Goal: Information Seeking & Learning: Find specific fact

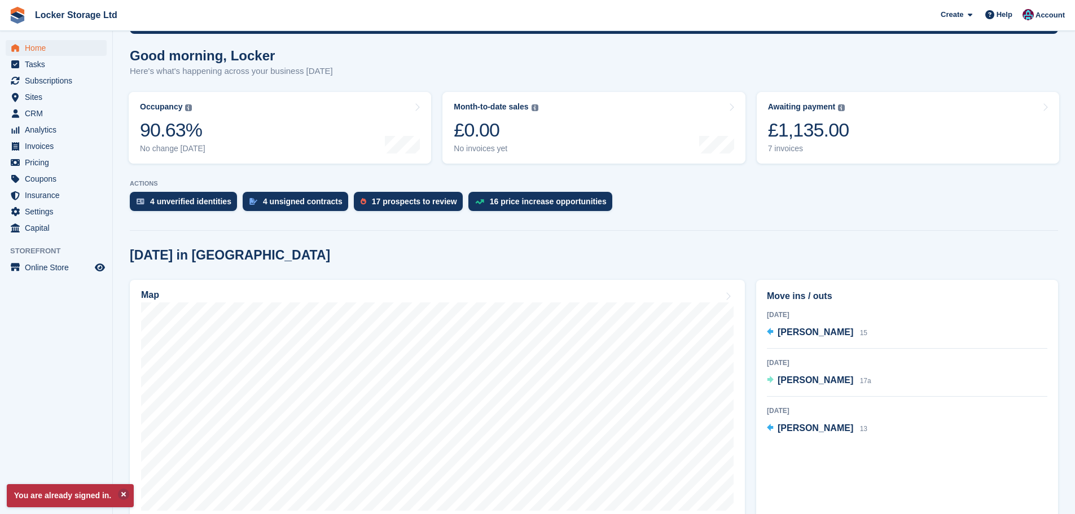
scroll to position [282, 0]
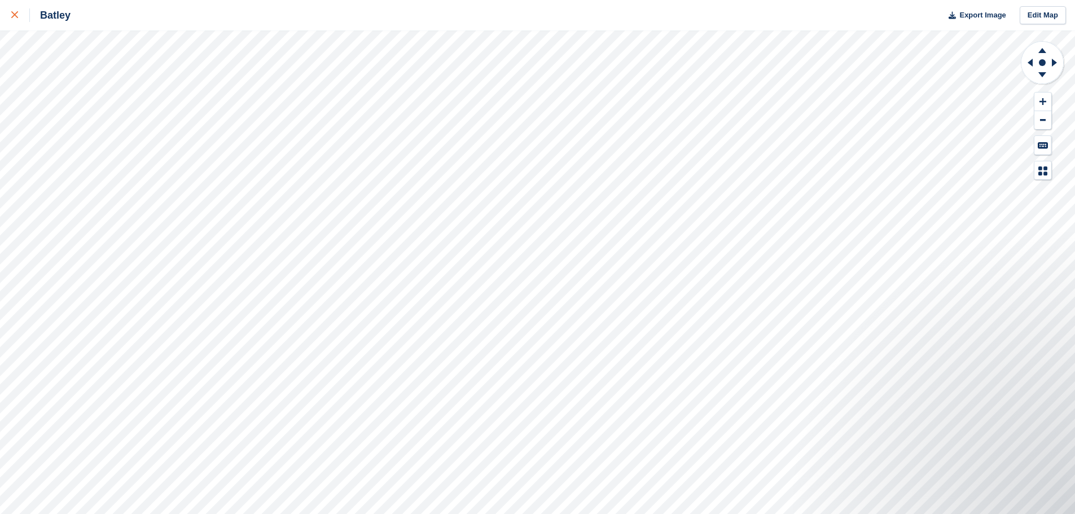
click at [8, 14] on link at bounding box center [15, 15] width 30 height 30
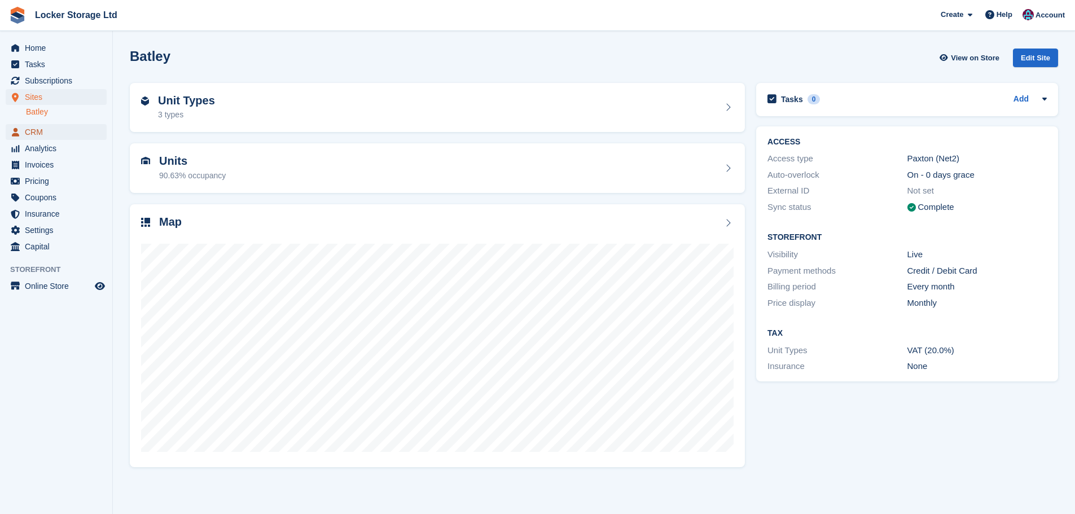
click at [49, 135] on span "CRM" at bounding box center [59, 132] width 68 height 16
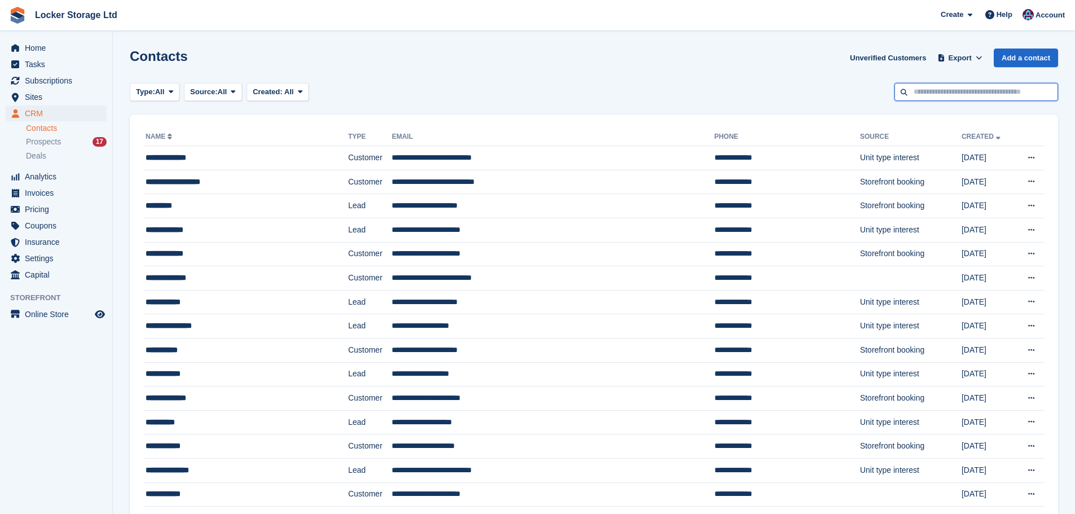
click at [935, 95] on input "text" at bounding box center [976, 92] width 164 height 19
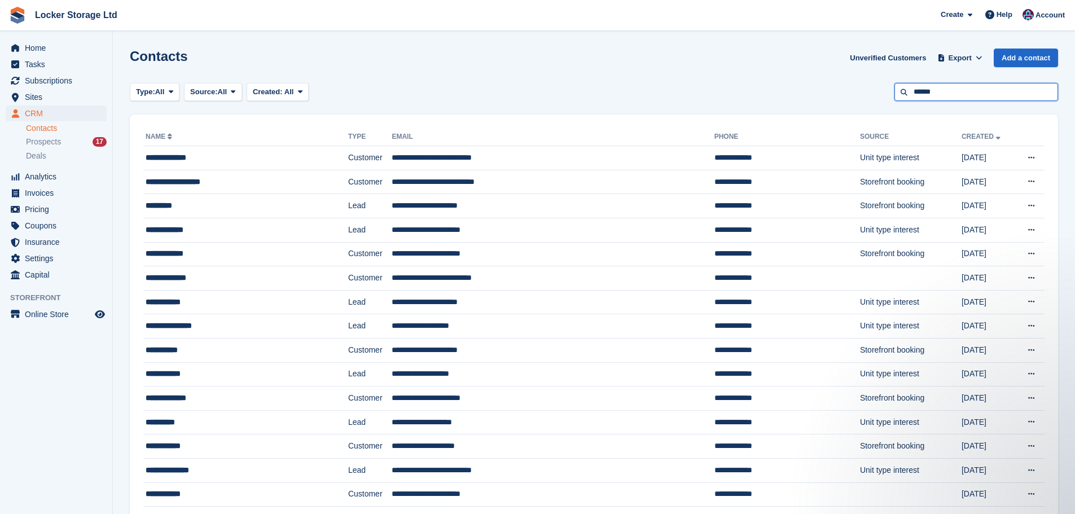
type input "******"
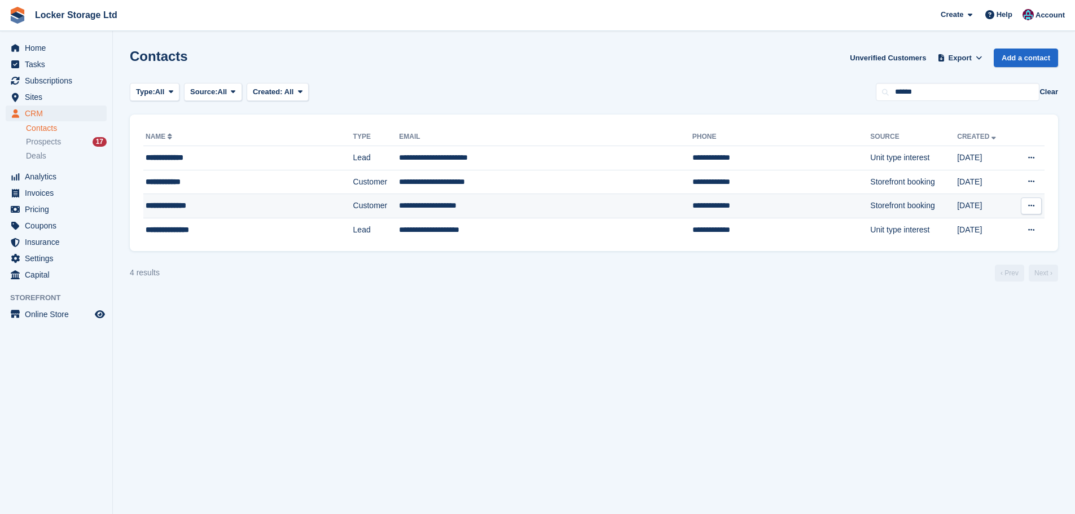
click at [557, 213] on td "**********" at bounding box center [545, 206] width 293 height 24
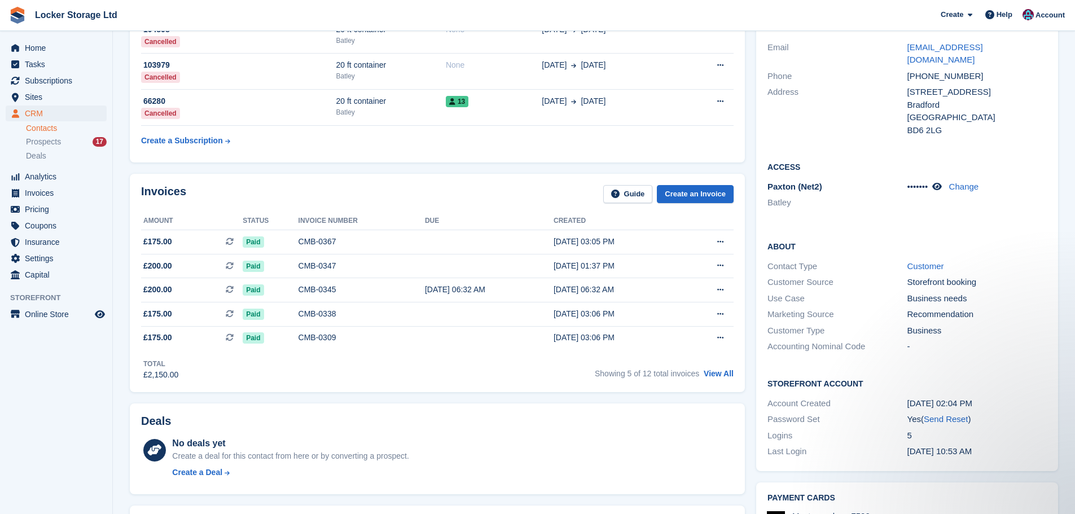
scroll to position [226, 0]
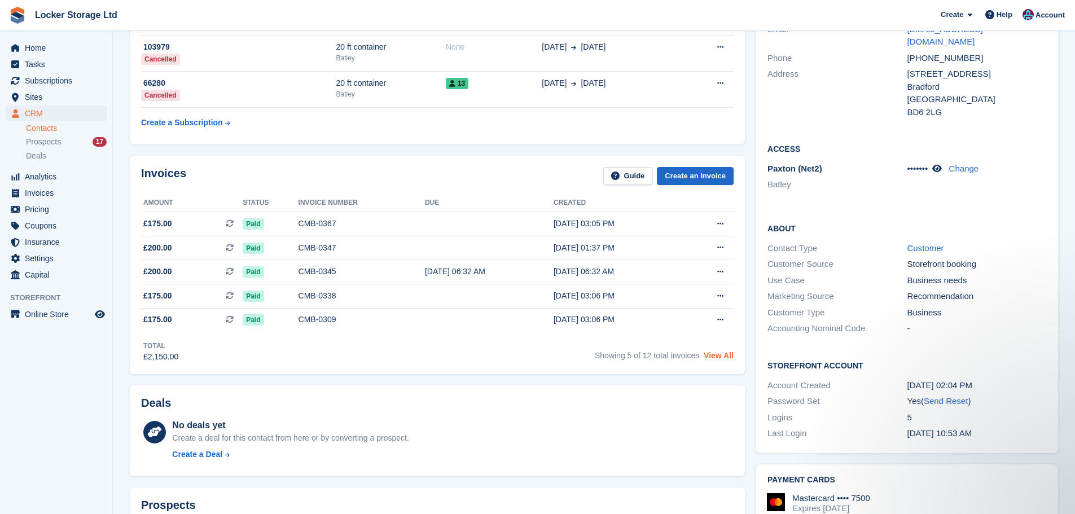
click at [717, 357] on link "View All" at bounding box center [719, 355] width 30 height 9
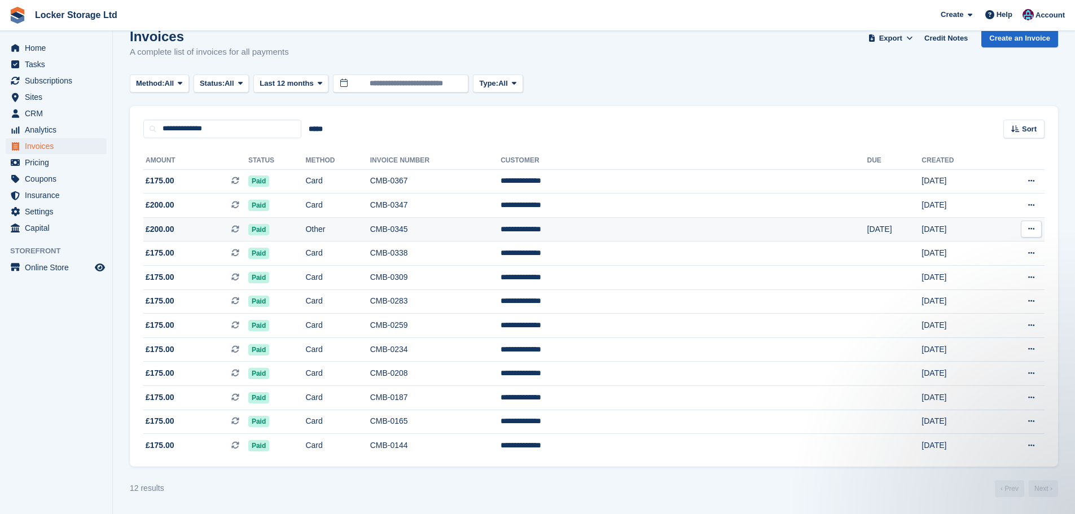
click at [501, 236] on td "CMB-0345" at bounding box center [435, 229] width 130 height 24
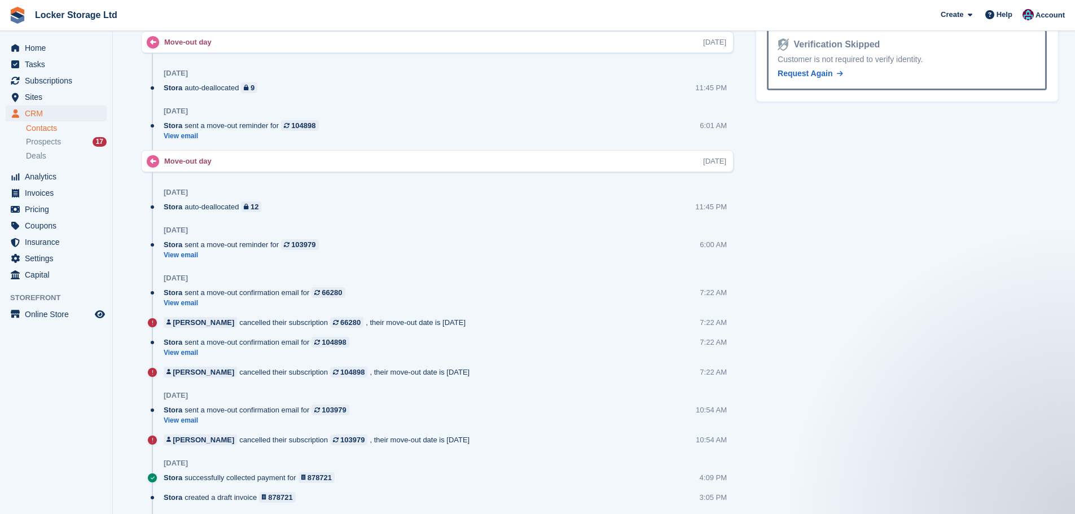
scroll to position [903, 0]
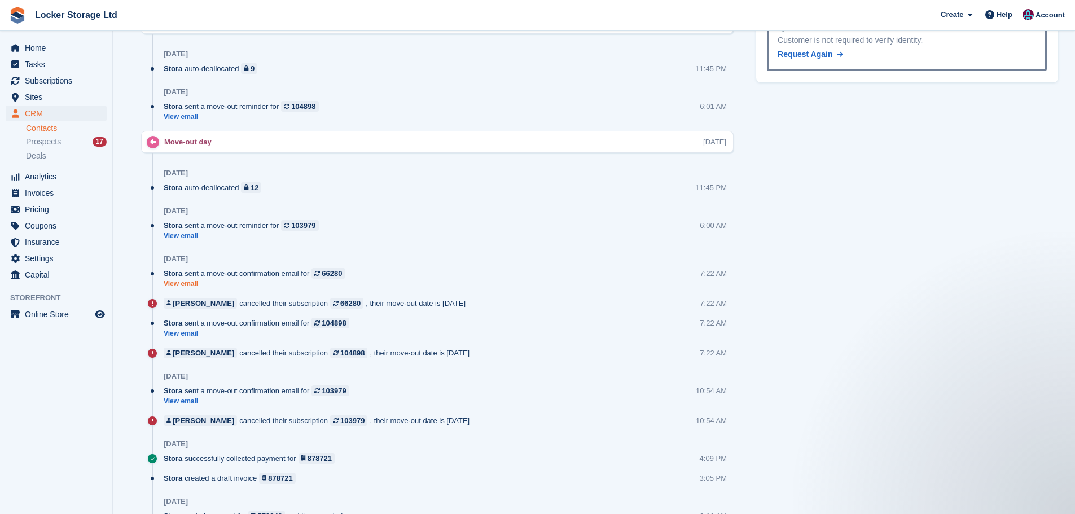
click at [186, 283] on link "View email" at bounding box center [257, 284] width 187 height 10
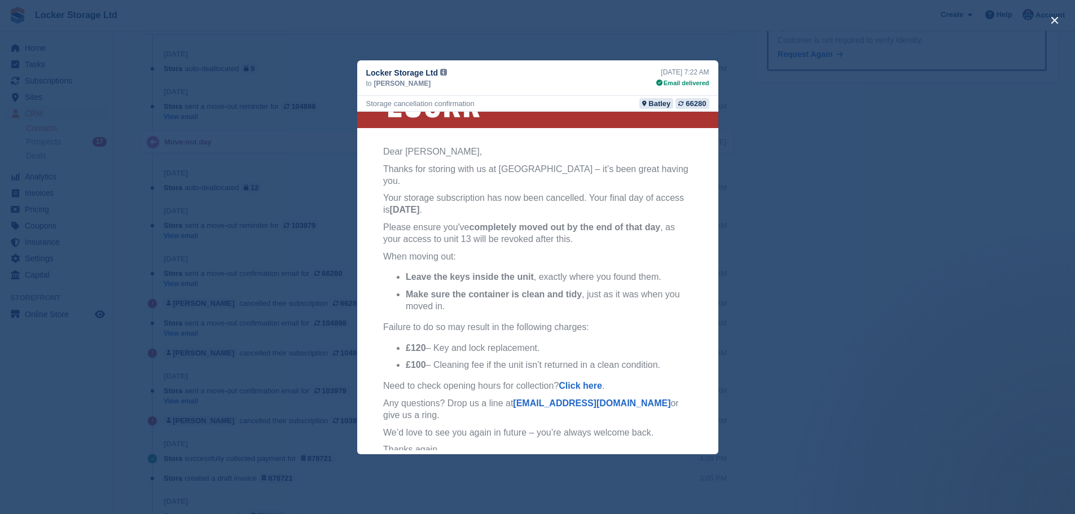
scroll to position [56, 0]
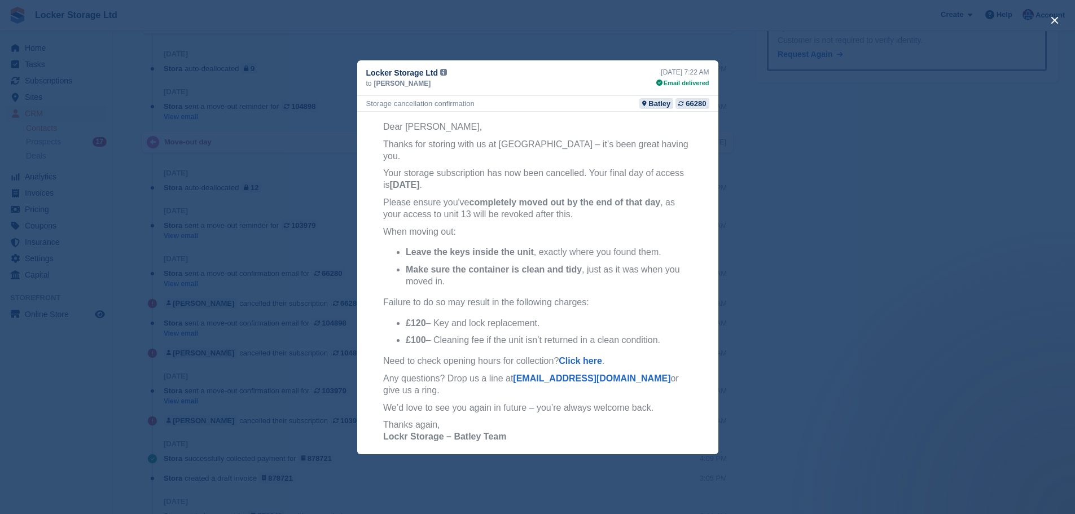
drag, startPoint x: 400, startPoint y: 330, endPoint x: 672, endPoint y: 332, distance: 272.6
click at [672, 332] on ul "£120 – Key and lock replacement. £100 – Cleaning fee if the unit isn’t returned…" at bounding box center [537, 331] width 309 height 29
click at [790, 332] on div "close" at bounding box center [537, 257] width 1075 height 514
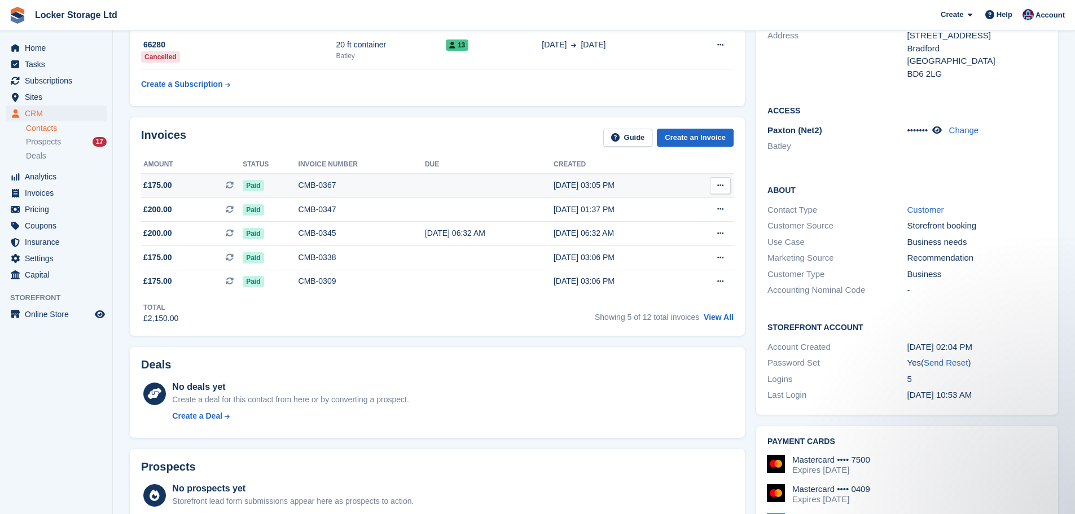
scroll to position [226, 0]
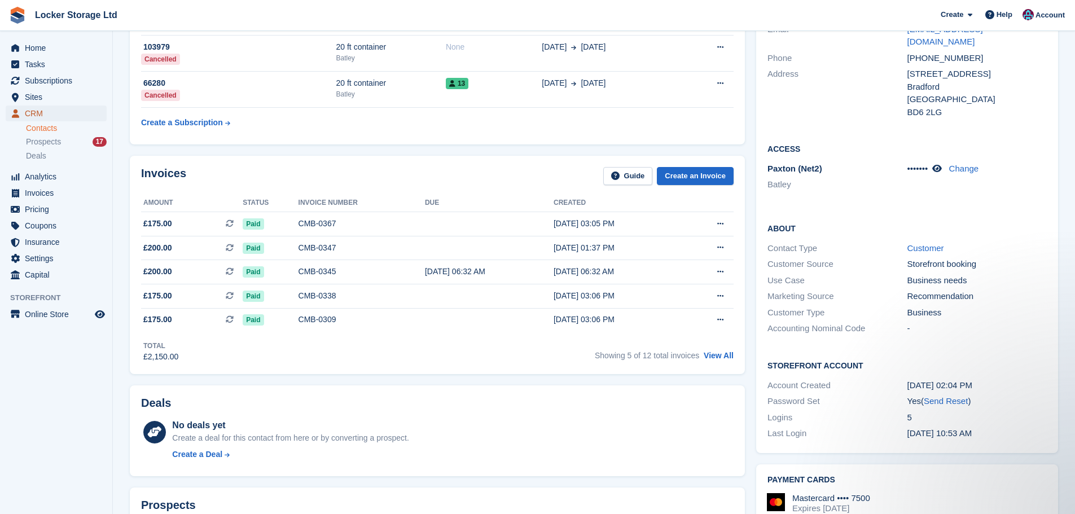
click at [45, 115] on span "CRM" at bounding box center [59, 114] width 68 height 16
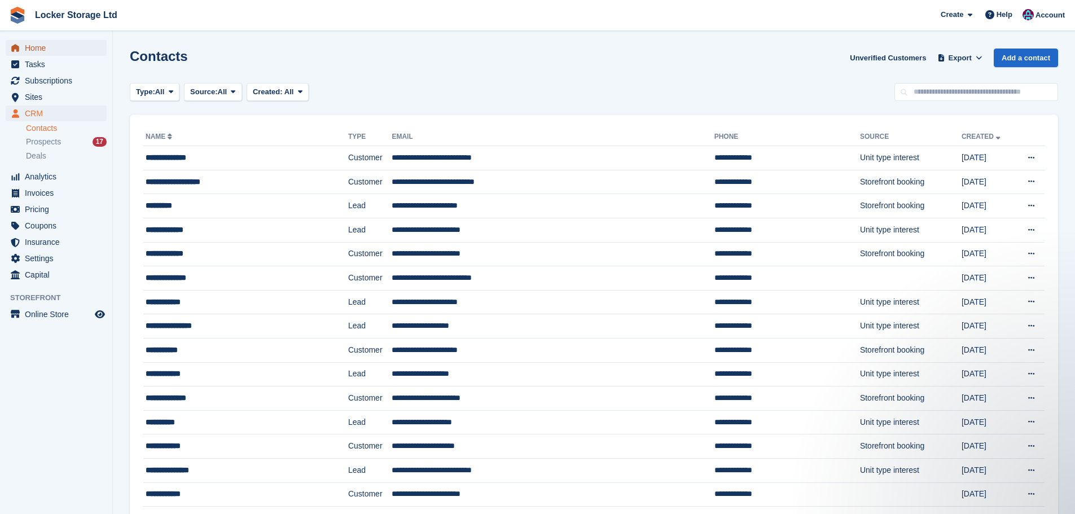
click at [51, 43] on span "Home" at bounding box center [59, 48] width 68 height 16
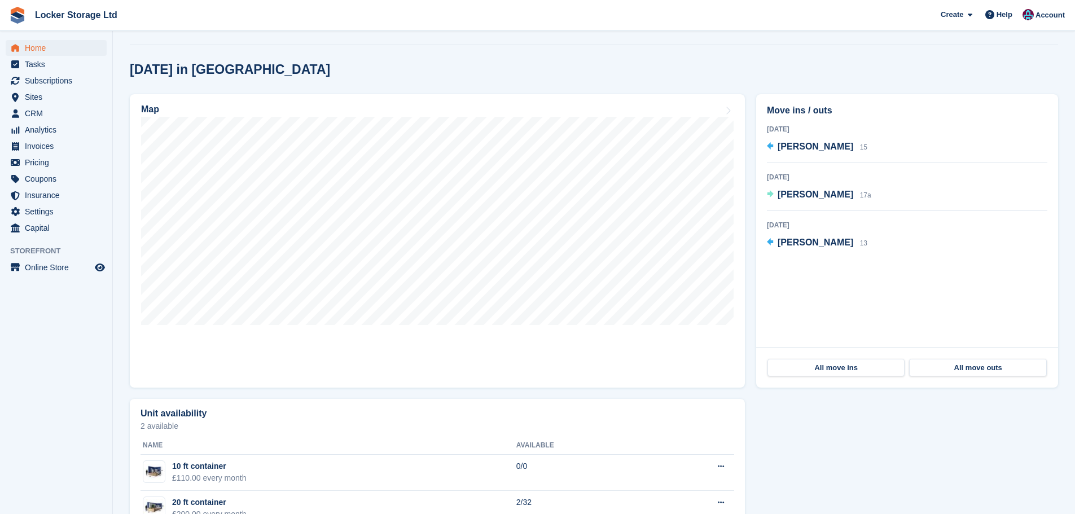
scroll to position [282, 0]
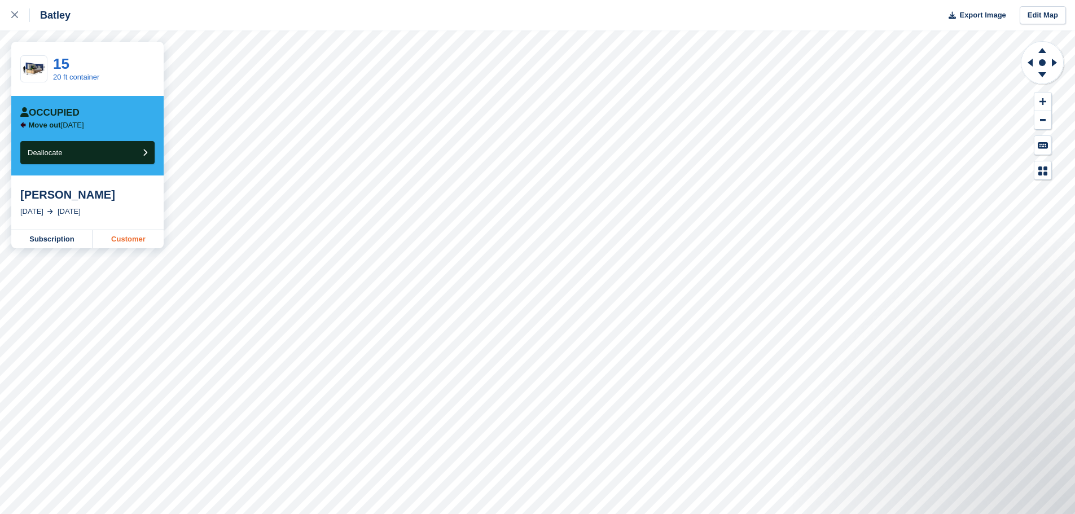
click at [111, 234] on link "Customer" at bounding box center [128, 239] width 71 height 18
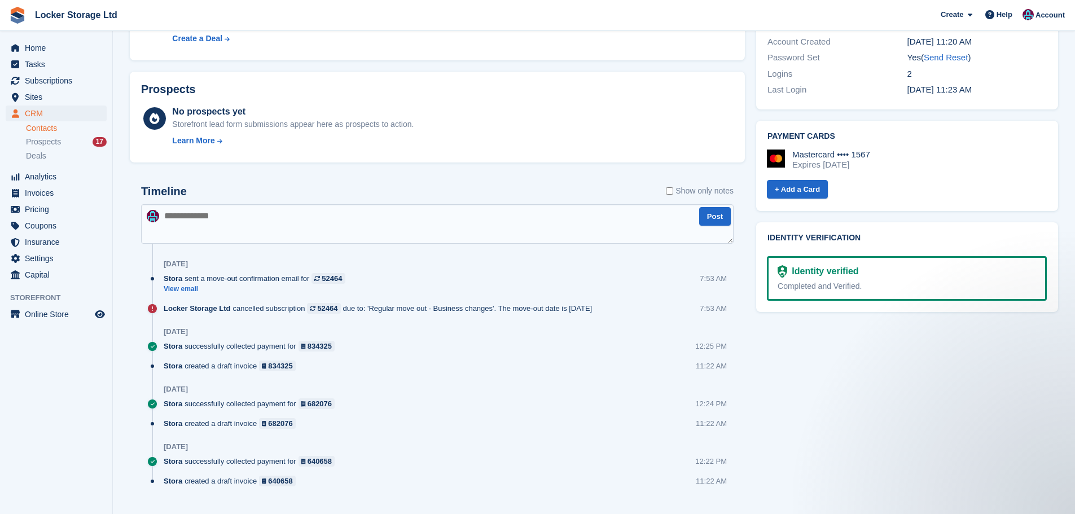
scroll to position [498, 0]
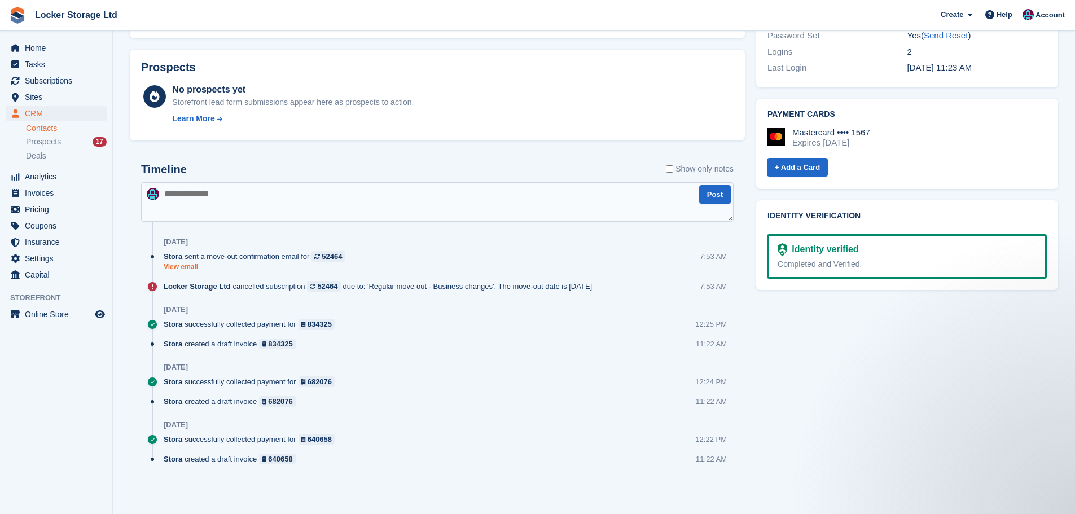
click at [183, 271] on link "View email" at bounding box center [257, 267] width 187 height 10
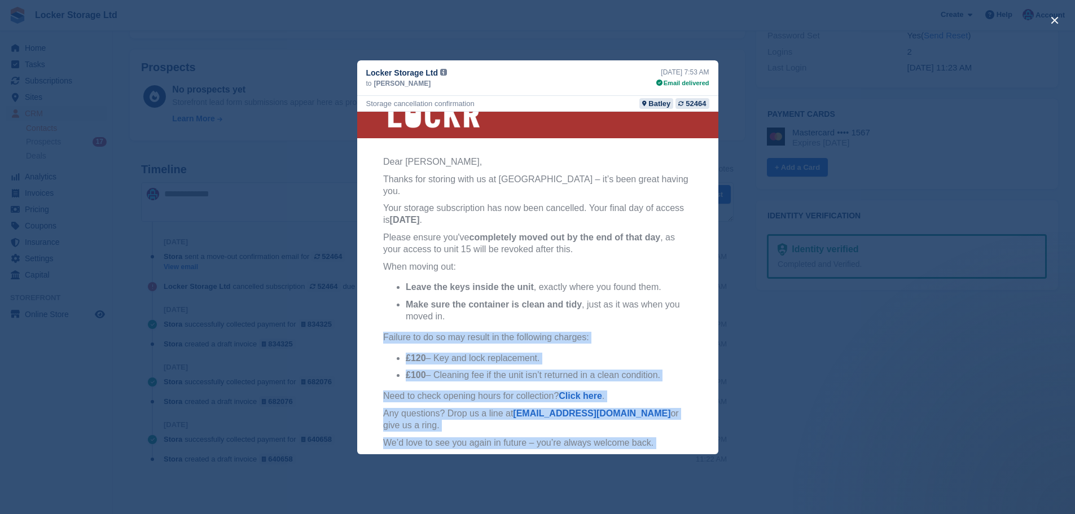
scroll to position [21, 0]
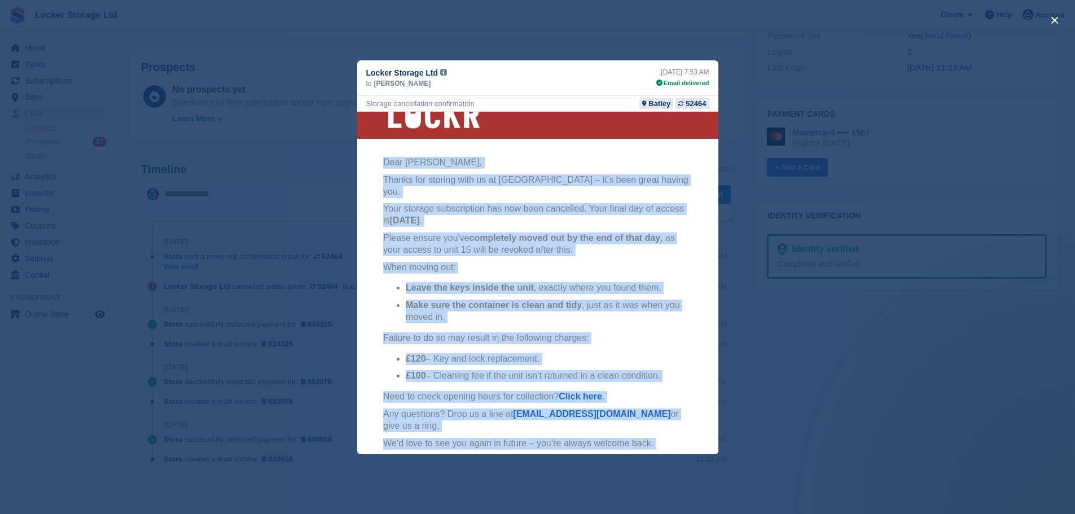
drag, startPoint x: 503, startPoint y: 341, endPoint x: 373, endPoint y: 164, distance: 220.1
click at [374, 164] on th "Dear [PERSON_NAME], Thanks for storing with us at [GEOGRAPHIC_DATA] – it’s been…" at bounding box center [537, 324] width 327 height 336
copy tbody "Dear [PERSON_NAME], Thanks for storing with us at [GEOGRAPHIC_DATA] – it’s been…"
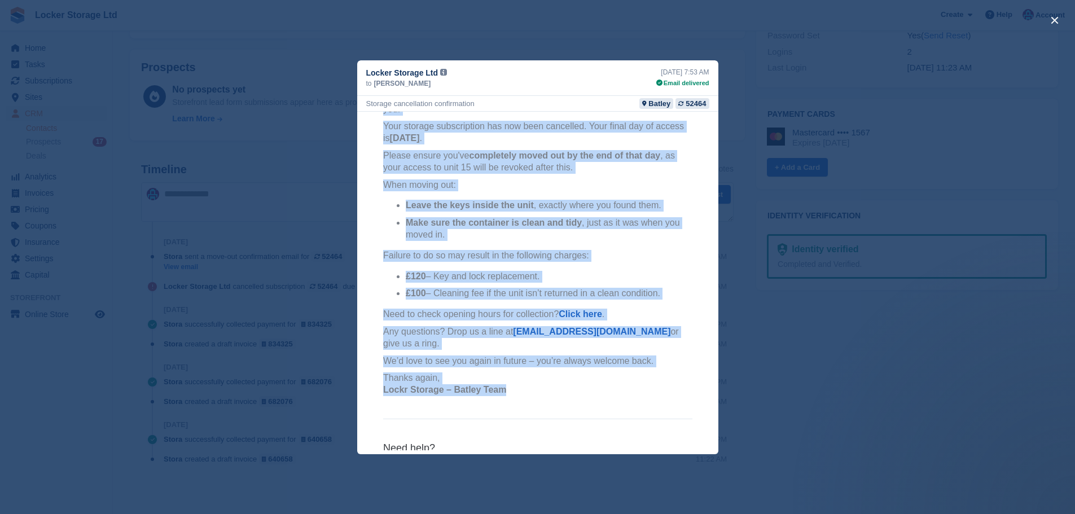
scroll to position [77, 0]
